Goal: Find specific page/section: Find specific page/section

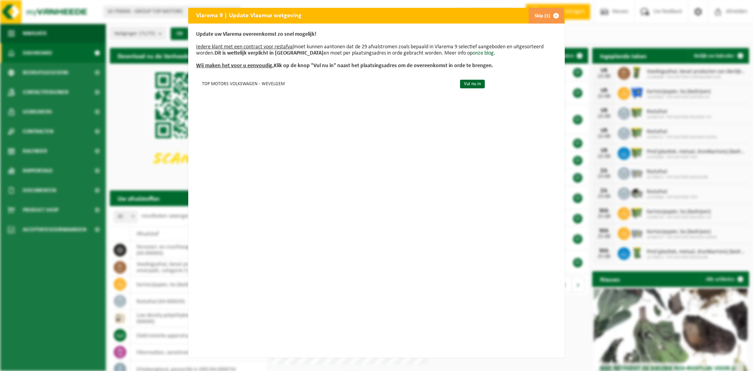
click at [553, 15] on span "button" at bounding box center [557, 16] width 16 height 16
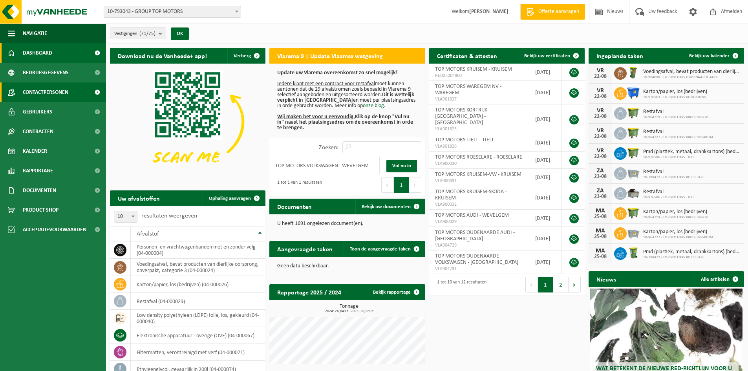
click at [65, 92] on span "Contactpersonen" at bounding box center [46, 92] width 46 height 20
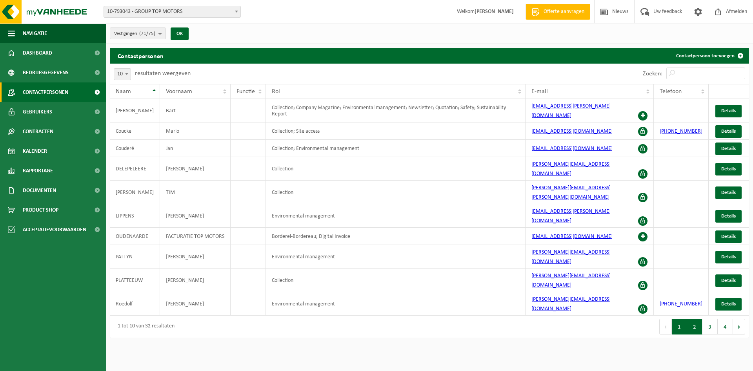
click at [695, 319] on button "2" at bounding box center [695, 327] width 15 height 16
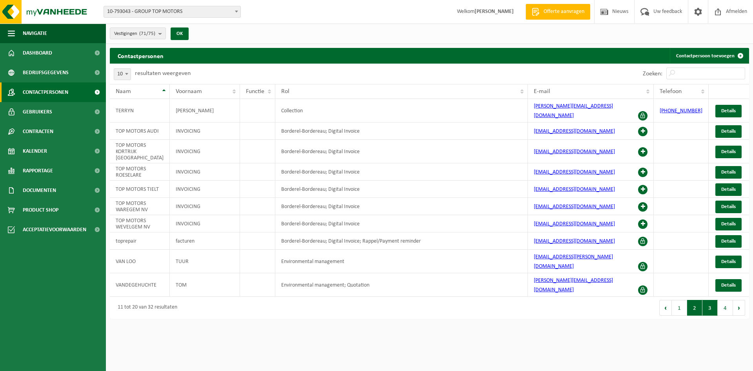
click at [712, 300] on button "3" at bounding box center [710, 308] width 15 height 16
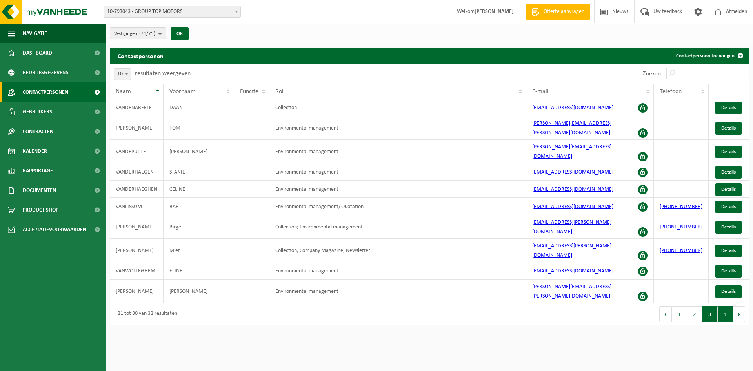
click at [730, 306] on button "4" at bounding box center [725, 314] width 15 height 16
